Goal: Task Accomplishment & Management: Use online tool/utility

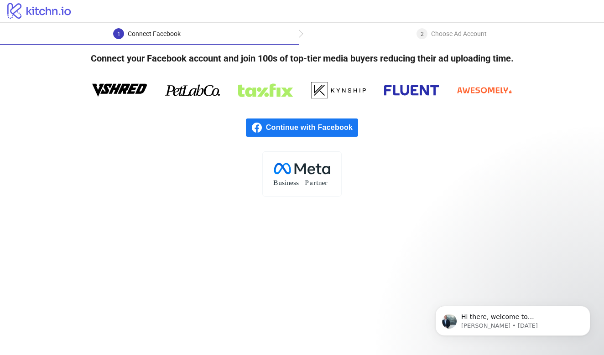
click at [293, 134] on span "Continue with Facebook" at bounding box center [312, 128] width 92 height 18
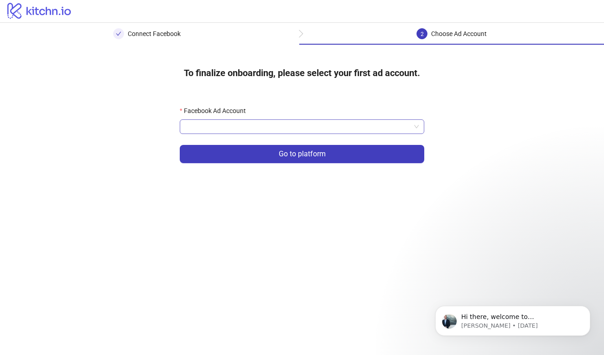
click at [326, 127] on input "Facebook Ad Account" at bounding box center [297, 127] width 225 height 14
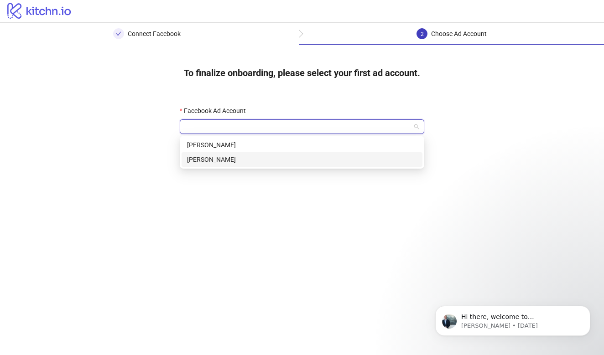
click at [287, 157] on div "[PERSON_NAME]" at bounding box center [302, 160] width 230 height 10
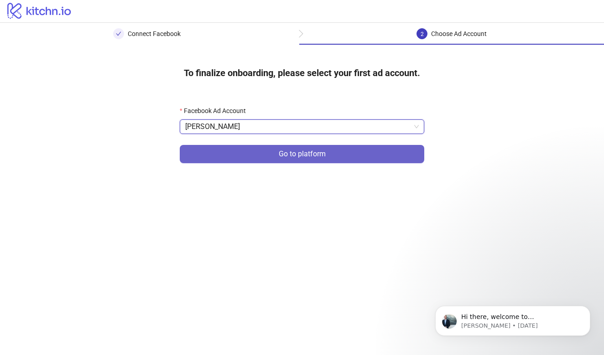
click at [312, 155] on span "Go to platform" at bounding box center [302, 154] width 47 height 8
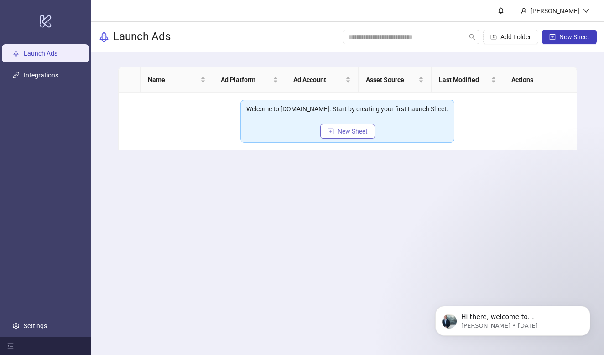
click at [343, 133] on span "New Sheet" at bounding box center [352, 131] width 30 height 7
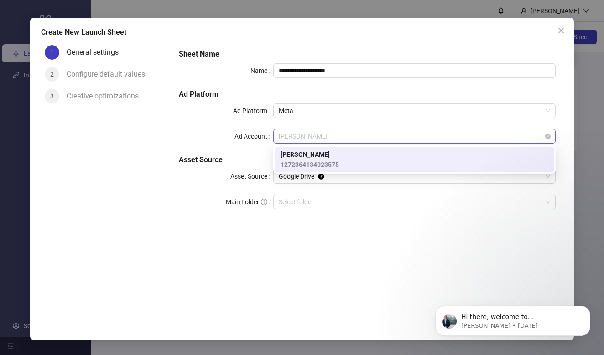
click at [288, 134] on span "portier" at bounding box center [414, 136] width 271 height 14
click at [286, 134] on span "portier" at bounding box center [414, 136] width 271 height 14
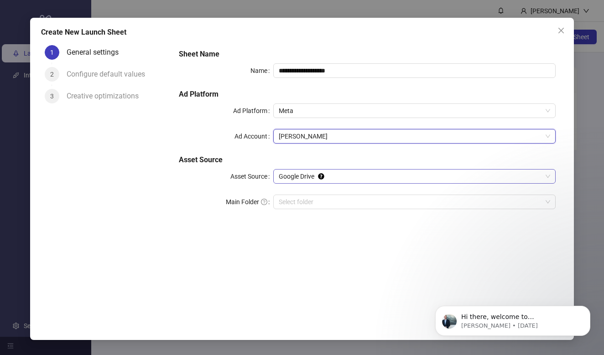
click at [287, 178] on span "Google Drive" at bounding box center [414, 177] width 271 height 14
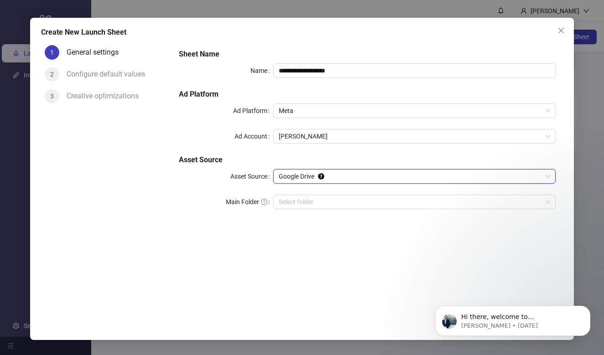
click at [293, 176] on span "Google Drive" at bounding box center [414, 177] width 271 height 14
click at [284, 201] on input "Main Folder" at bounding box center [410, 202] width 263 height 14
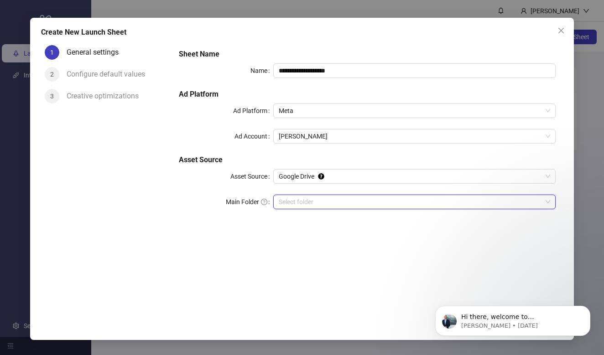
click at [288, 207] on input "Main Folder" at bounding box center [410, 202] width 263 height 14
click at [294, 204] on input "Main Folder" at bounding box center [410, 202] width 263 height 14
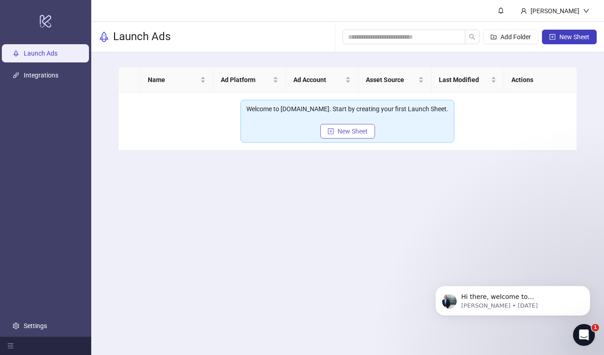
click at [339, 132] on span "New Sheet" at bounding box center [352, 131] width 30 height 7
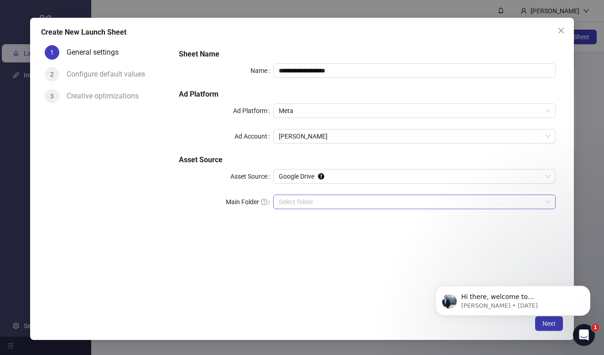
click at [294, 202] on input "Main Folder" at bounding box center [410, 202] width 263 height 14
click at [307, 142] on span "[PERSON_NAME]" at bounding box center [414, 136] width 271 height 14
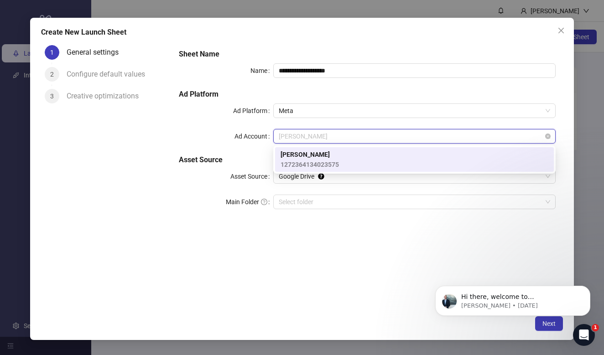
type input "*"
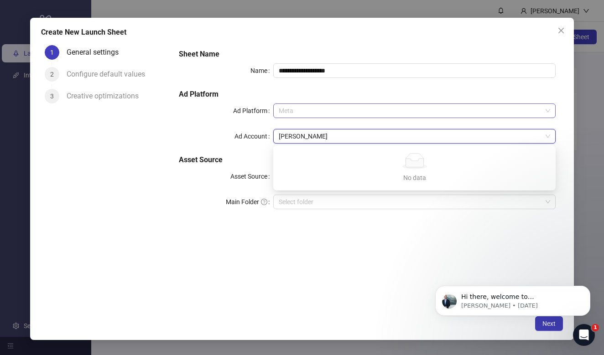
click at [294, 115] on span "Meta" at bounding box center [414, 111] width 271 height 14
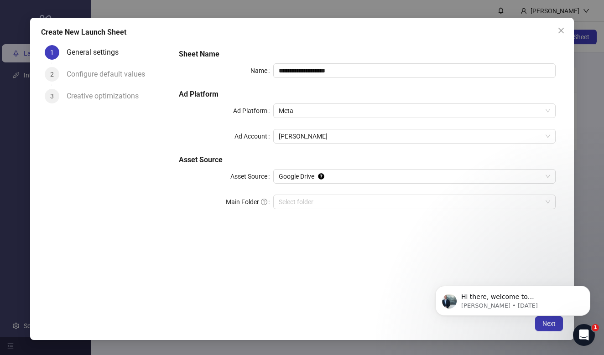
click at [248, 155] on h5 "Asset Source" at bounding box center [367, 160] width 377 height 11
click at [300, 347] on div "**********" at bounding box center [302, 177] width 604 height 355
click at [563, 31] on icon "close" at bounding box center [560, 30] width 7 height 7
